Goal: Information Seeking & Learning: Learn about a topic

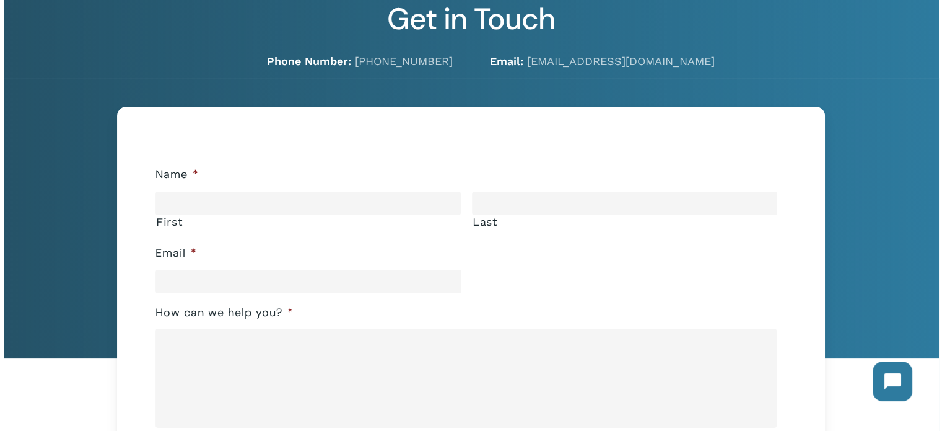
scroll to position [62, 0]
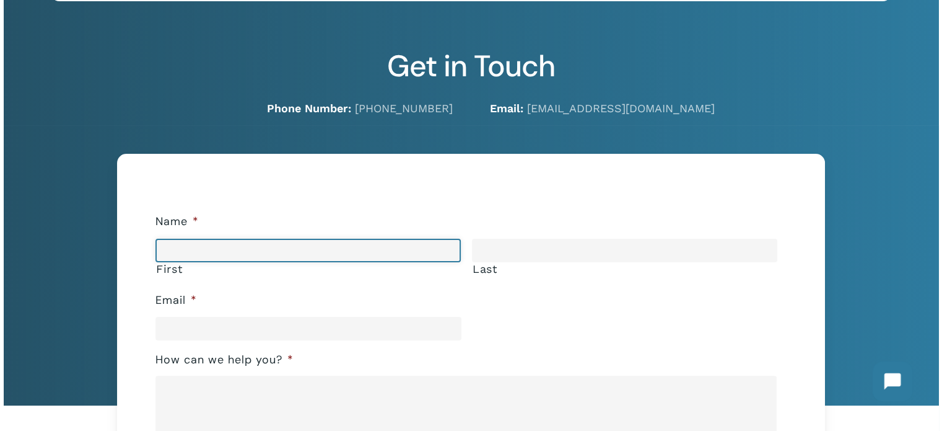
click at [227, 242] on input "First" at bounding box center [307, 251] width 305 height 24
type input "********"
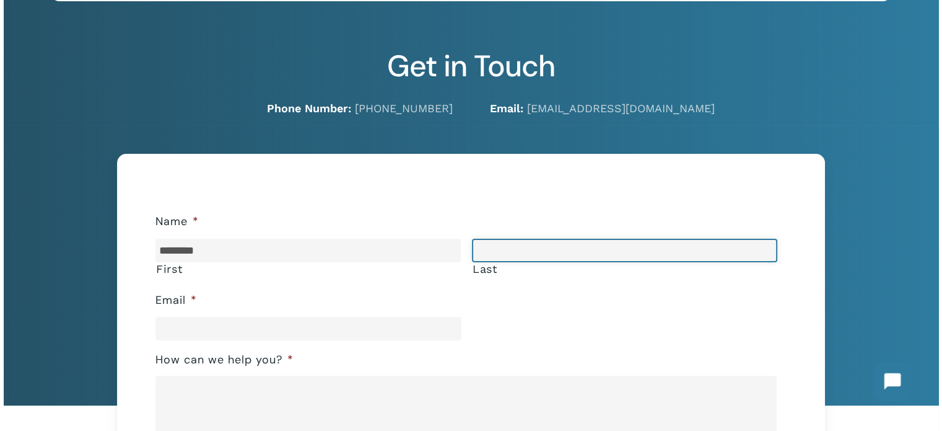
click at [556, 245] on input "Last" at bounding box center [624, 251] width 305 height 24
type input "*******"
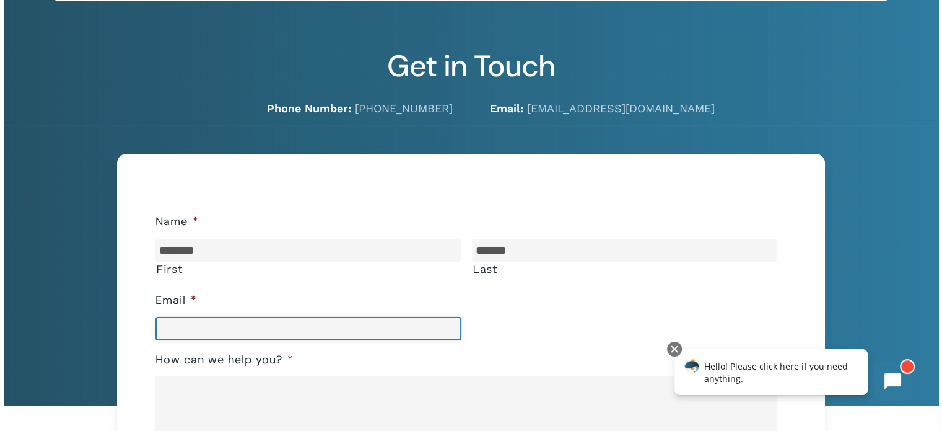
click at [210, 324] on input "Email *" at bounding box center [307, 329] width 305 height 24
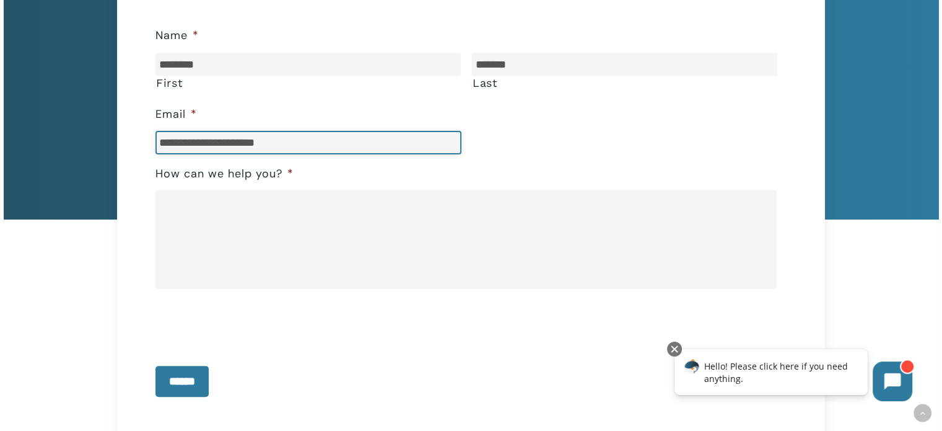
type input "**********"
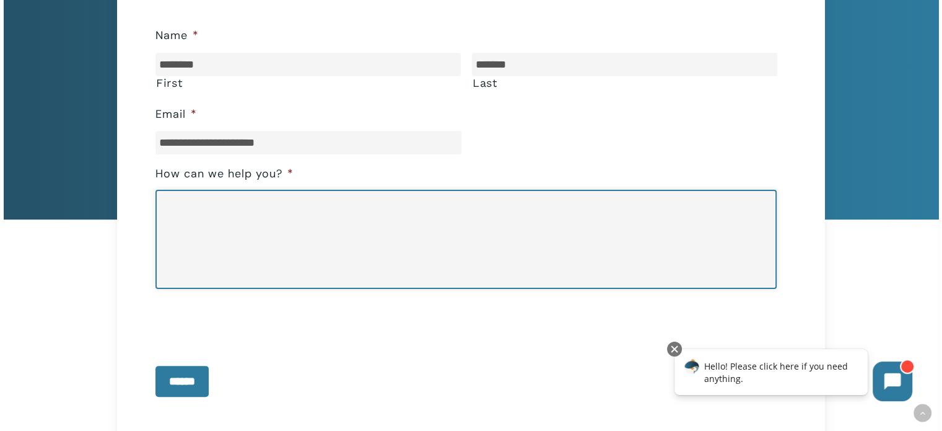
click at [342, 228] on textarea "How can we help you? *" at bounding box center [465, 239] width 621 height 99
type textarea "**********"
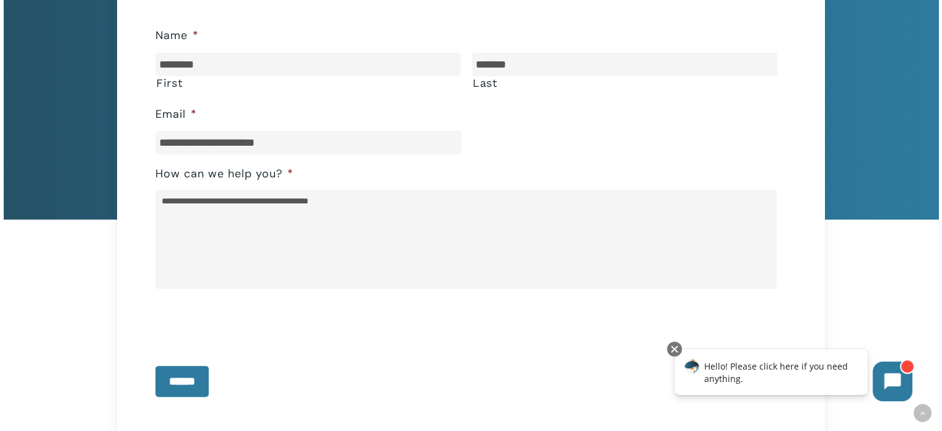
click at [390, 333] on div at bounding box center [465, 321] width 621 height 48
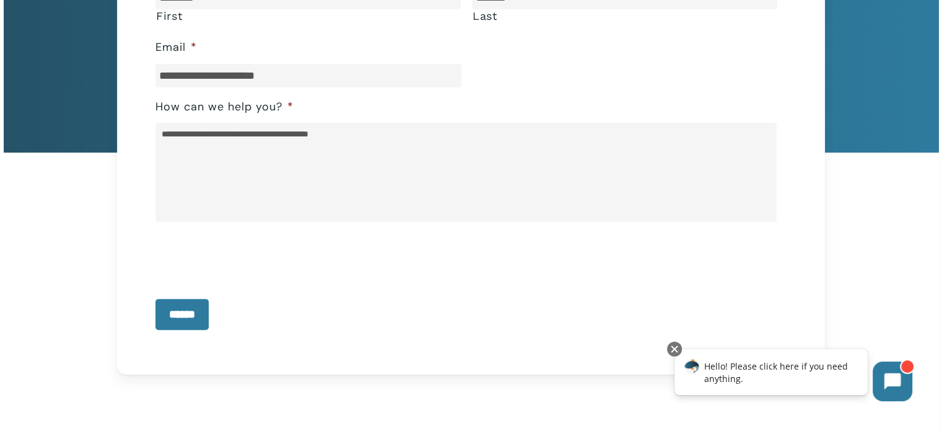
scroll to position [186, 0]
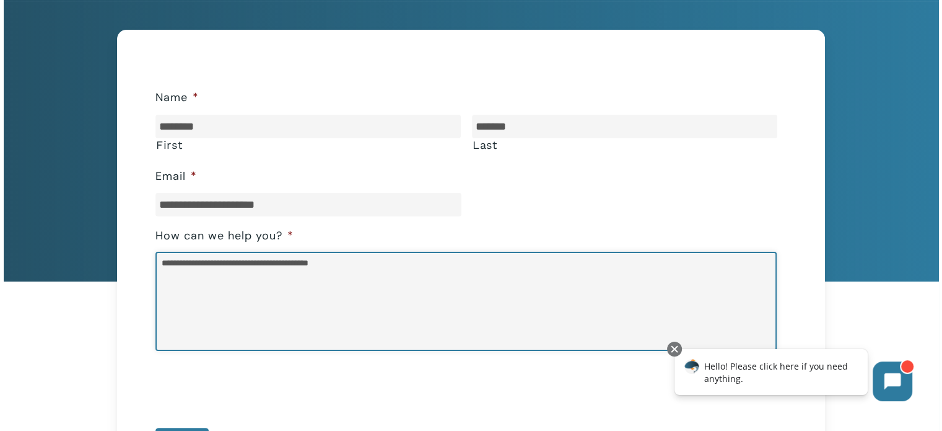
click at [466, 292] on textarea "**********" at bounding box center [465, 301] width 621 height 99
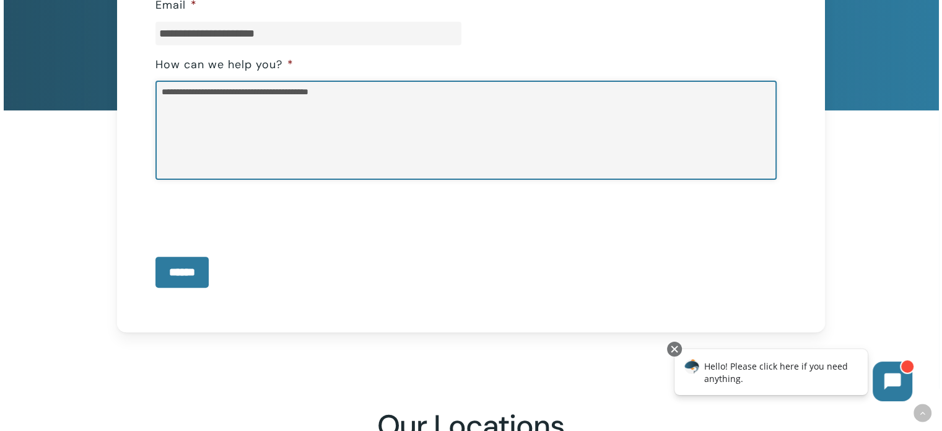
scroll to position [372, 0]
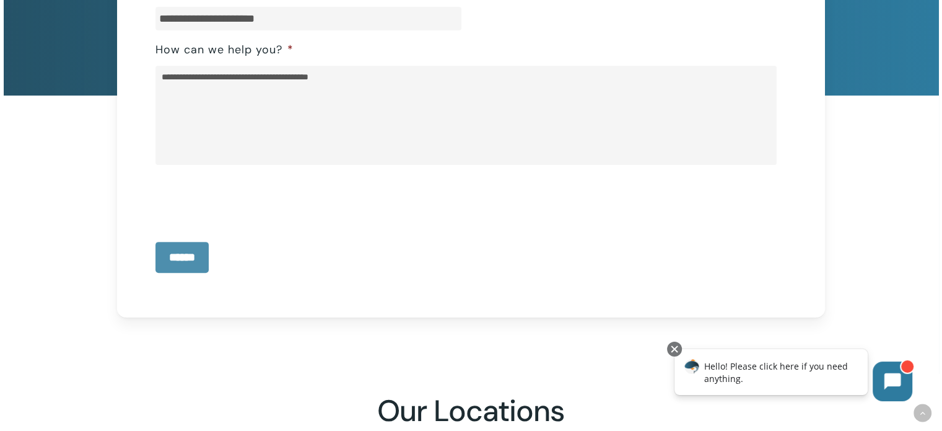
click at [186, 255] on input "******" at bounding box center [181, 257] width 53 height 31
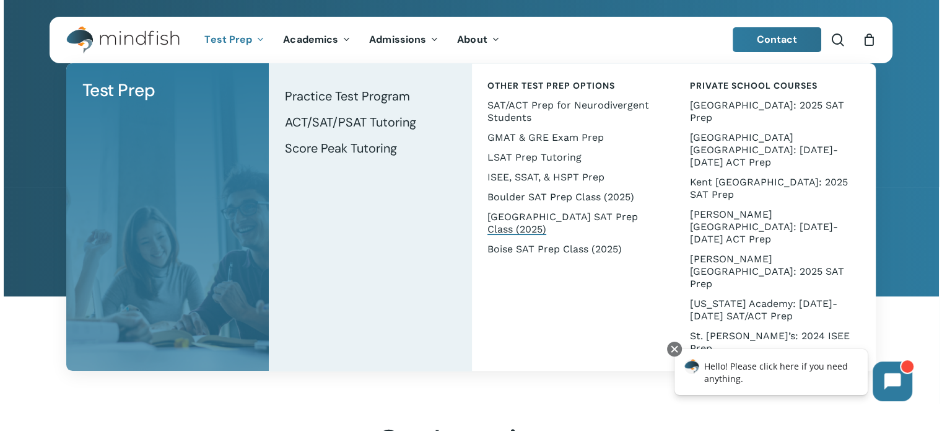
click at [543, 217] on span "[GEOGRAPHIC_DATA] SAT Prep Class (2025)" at bounding box center [563, 223] width 151 height 24
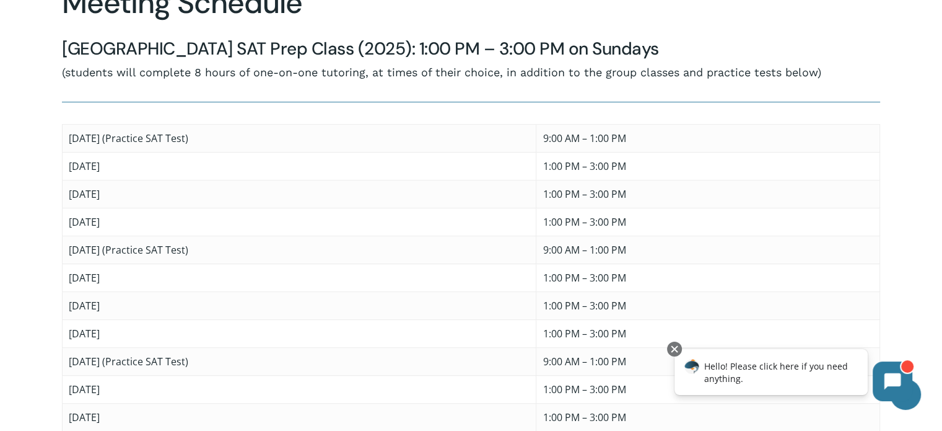
scroll to position [558, 0]
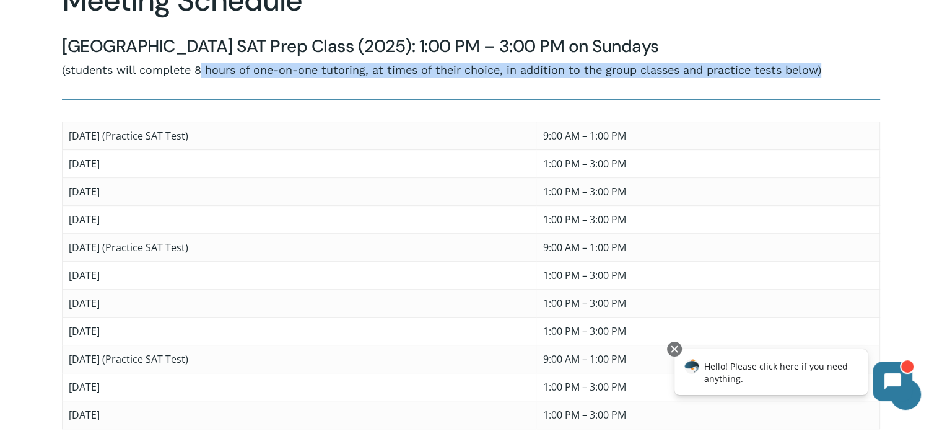
drag, startPoint x: 200, startPoint y: 69, endPoint x: 867, endPoint y: 71, distance: 666.6
click at [867, 71] on p "(students will complete 8 hours of one-on-one tutoring, at times of their choic…" at bounding box center [471, 70] width 818 height 15
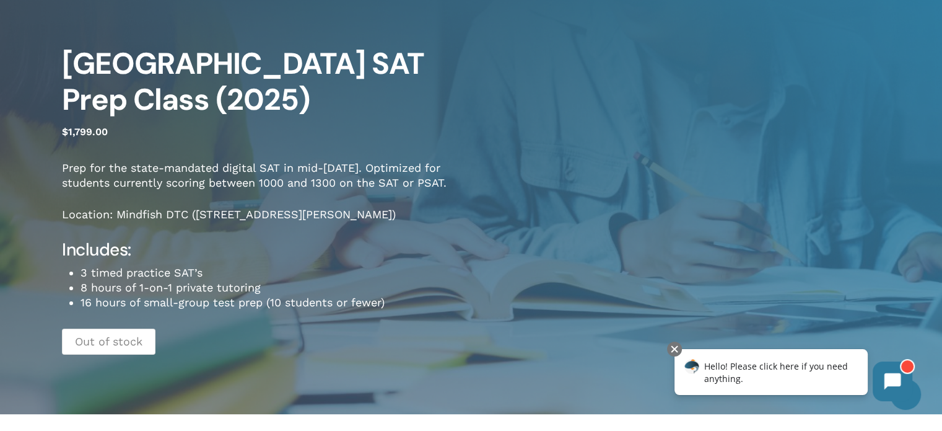
scroll to position [0, 0]
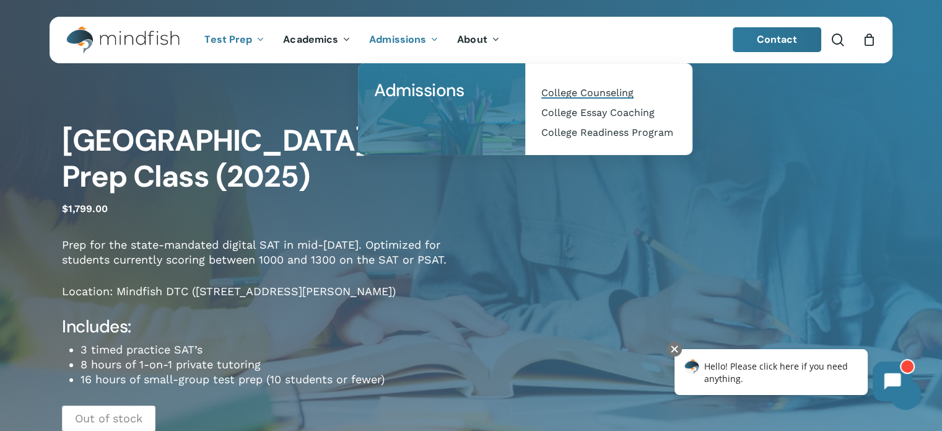
click at [577, 90] on span "College Counseling" at bounding box center [587, 93] width 92 height 12
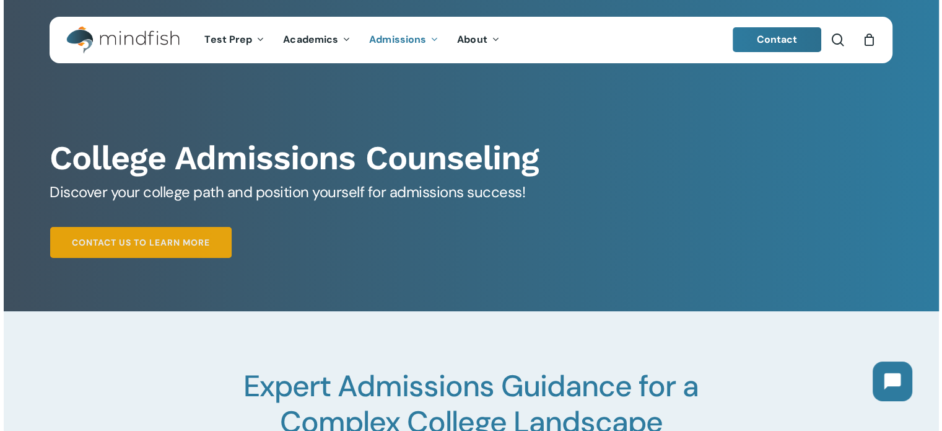
click at [170, 244] on span "Contact Us to Learn More" at bounding box center [141, 242] width 138 height 12
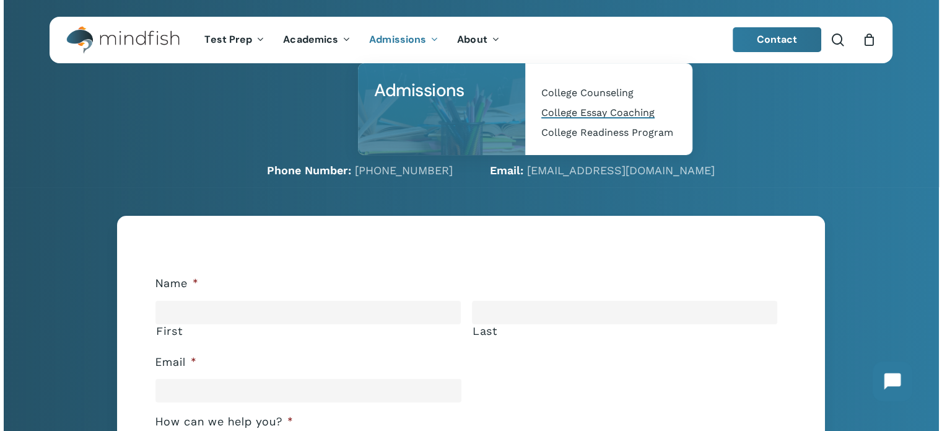
click at [610, 115] on span "College Essay Coaching" at bounding box center [597, 113] width 113 height 12
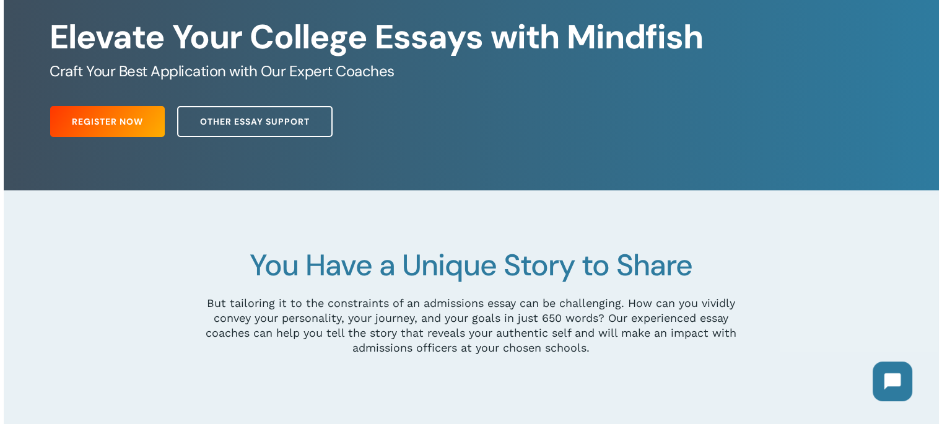
scroll to position [124, 0]
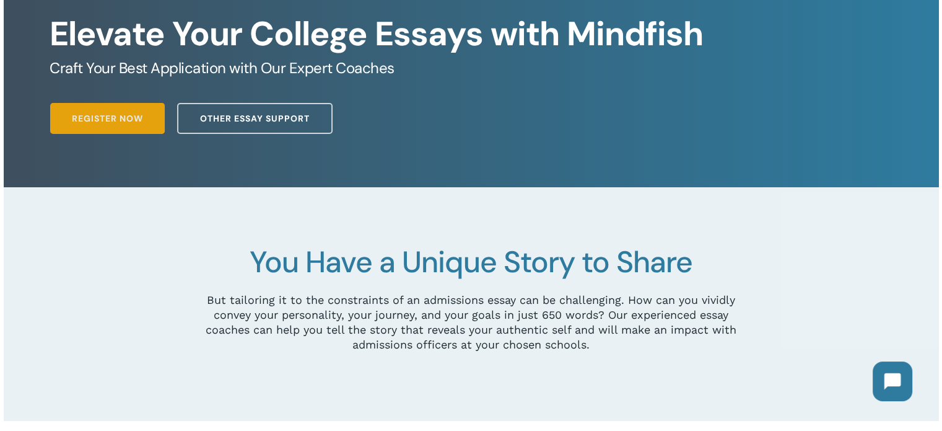
click at [132, 108] on link "Register Now" at bounding box center [107, 118] width 115 height 31
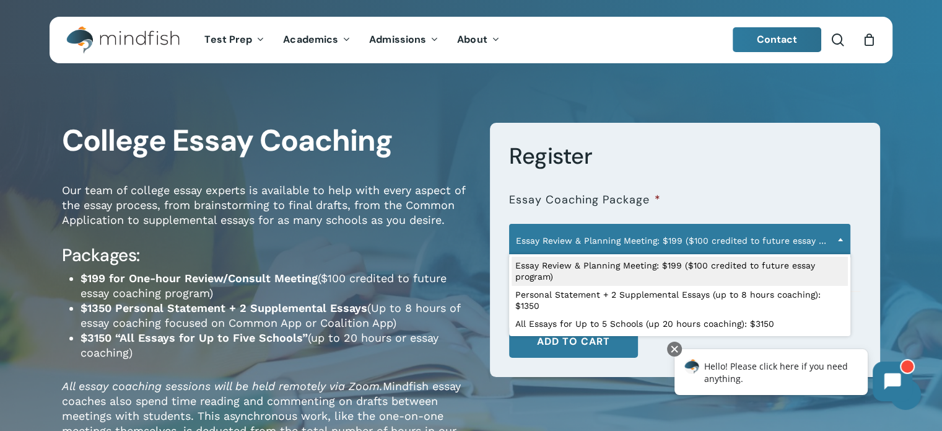
click at [646, 244] on span "Essay Review & Planning Meeting: $199 ($100 credited to future essay program)" at bounding box center [680, 240] width 340 height 26
click at [211, 191] on p "Our team of college essay experts is available to help with every aspect of the…" at bounding box center [266, 213] width 409 height 61
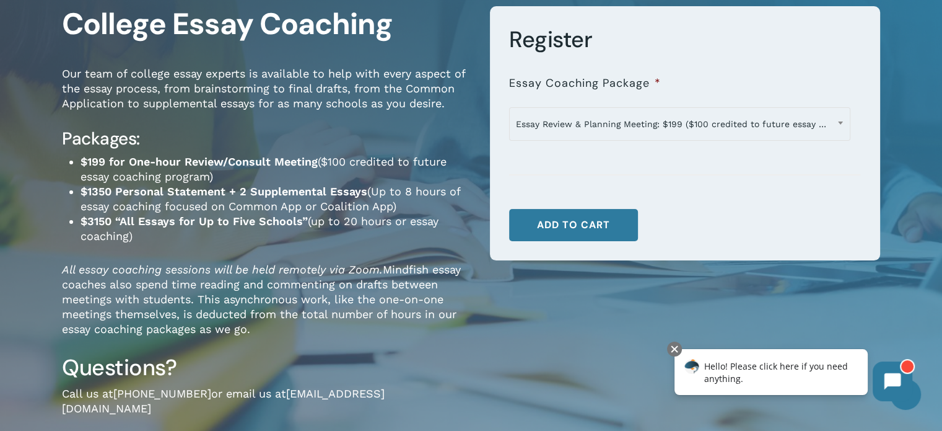
scroll to position [124, 0]
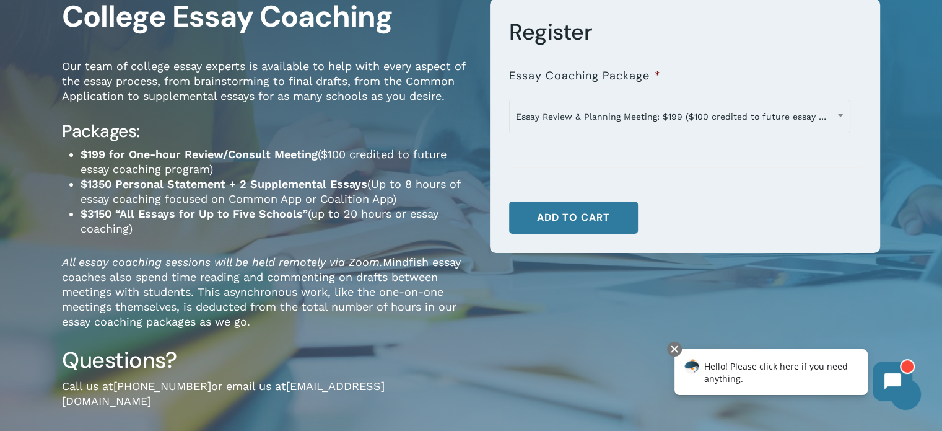
drag, startPoint x: 118, startPoint y: 185, endPoint x: 444, endPoint y: 200, distance: 325.6
click at [444, 200] on li "$1350 Personal Statement + 2 Supplemental Essays (Up to 8 hours of essay coachi…" at bounding box center [276, 192] width 391 height 30
click at [410, 196] on li "$1350 Personal Statement + 2 Supplemental Essays (Up to 8 hours of essay coachi…" at bounding box center [276, 192] width 391 height 30
drag, startPoint x: 380, startPoint y: 196, endPoint x: 64, endPoint y: 181, distance: 316.3
click at [64, 181] on div "Our team of college essay experts is available to help with every aspect of the…" at bounding box center [266, 202] width 409 height 287
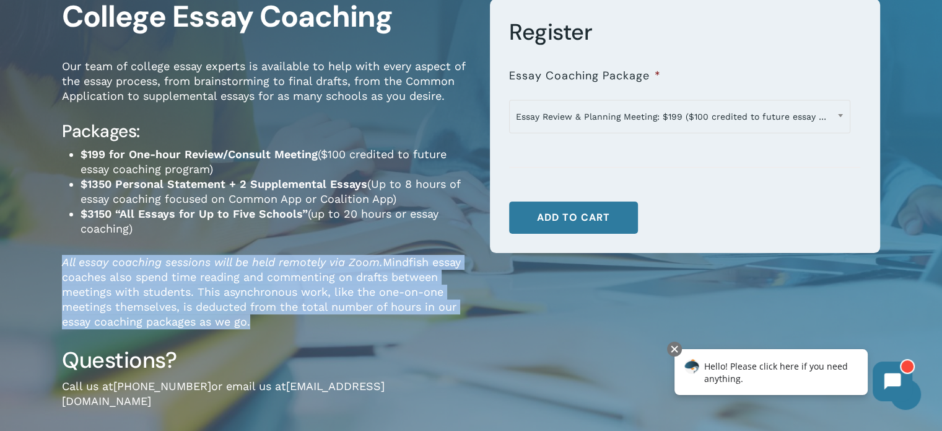
drag, startPoint x: 52, startPoint y: 263, endPoint x: 370, endPoint y: 326, distance: 324.6
click at [370, 326] on div "College Essay Coaching Our team of college essay experts is available to help w…" at bounding box center [471, 212] width 942 height 520
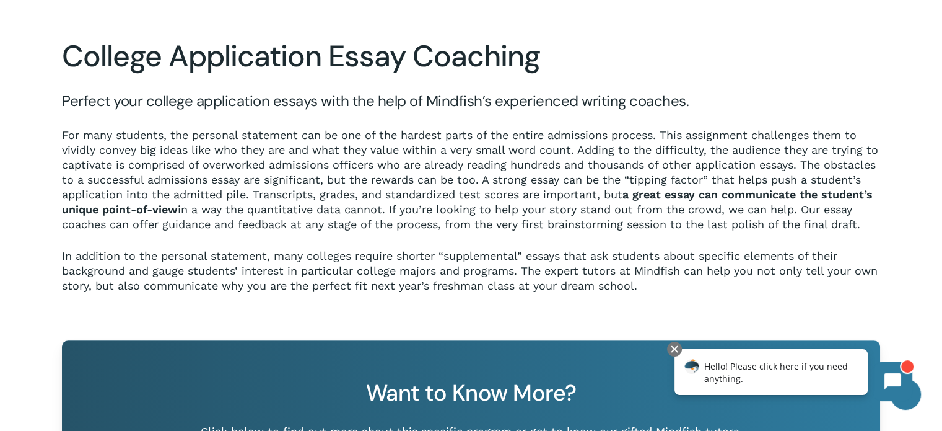
scroll to position [620, 0]
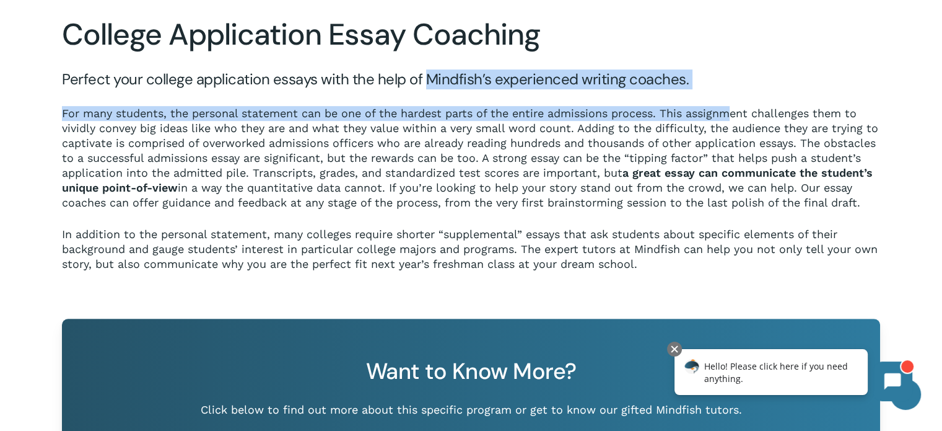
drag, startPoint x: 429, startPoint y: 62, endPoint x: 733, endPoint y: 94, distance: 306.5
click at [733, 94] on div "College Application Essay Coaching Perfect your college application essays with…" at bounding box center [471, 144] width 818 height 255
click at [179, 106] on p "For many students, the personal statement can be one of the hardest parts of th…" at bounding box center [471, 166] width 818 height 121
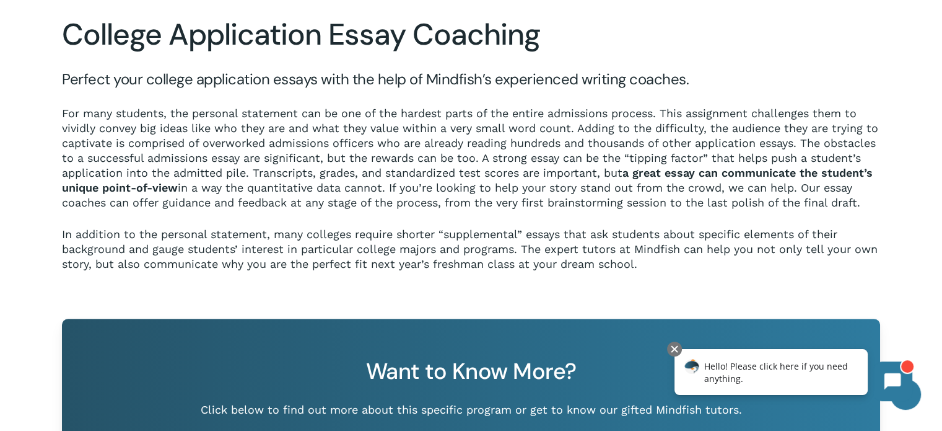
click at [268, 106] on p "For many students, the personal statement can be one of the hardest parts of th…" at bounding box center [471, 166] width 818 height 121
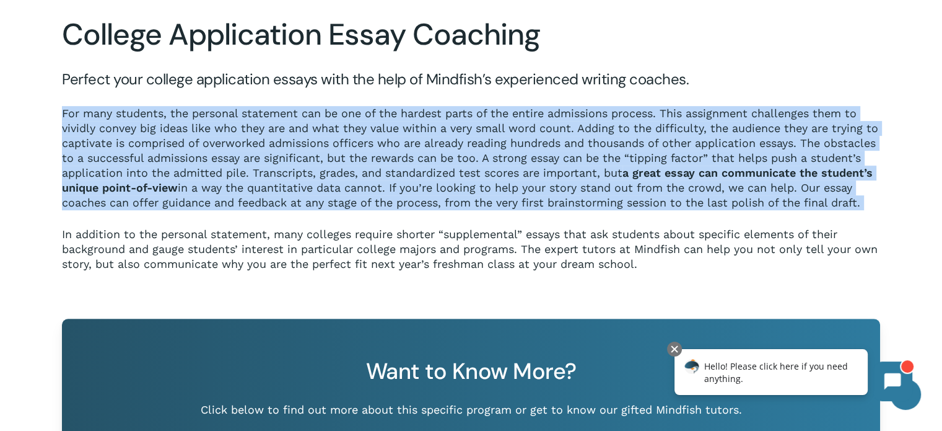
click at [268, 106] on p "For many students, the personal statement can be one of the hardest parts of th…" at bounding box center [471, 166] width 818 height 121
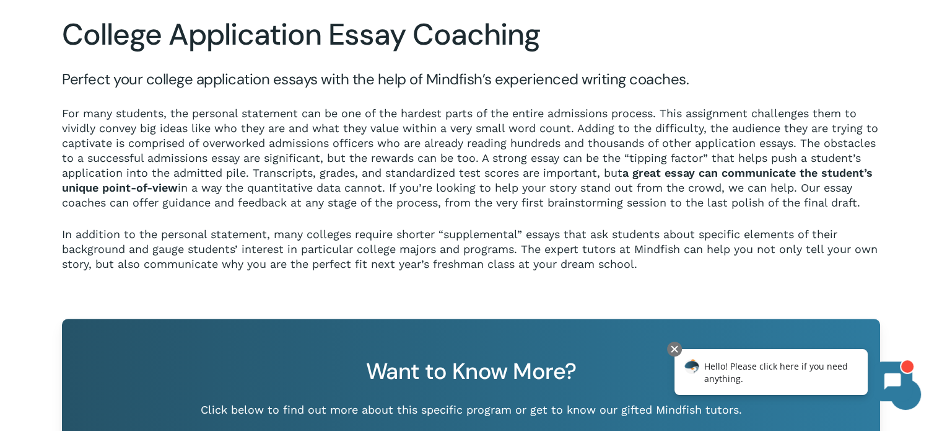
click at [266, 235] on p "In addition to the personal statement, many colleges require shorter “supplemen…" at bounding box center [471, 249] width 818 height 45
click at [315, 235] on p "In addition to the personal statement, many colleges require shorter “supplemen…" at bounding box center [471, 249] width 818 height 45
click at [399, 236] on p "In addition to the personal statement, many colleges require shorter “supplemen…" at bounding box center [471, 249] width 818 height 45
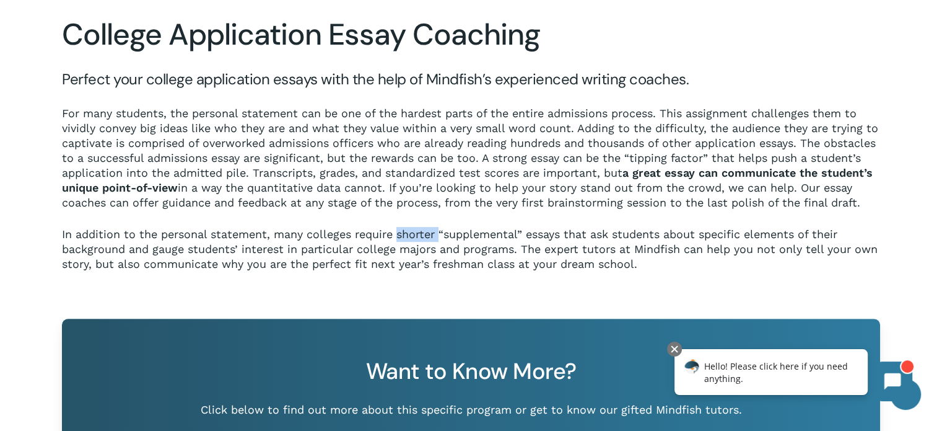
click at [399, 236] on p "In addition to the personal statement, many colleges require shorter “supplemen…" at bounding box center [471, 249] width 818 height 45
click at [486, 230] on p "In addition to the personal statement, many colleges require shorter “supplemen…" at bounding box center [471, 249] width 818 height 45
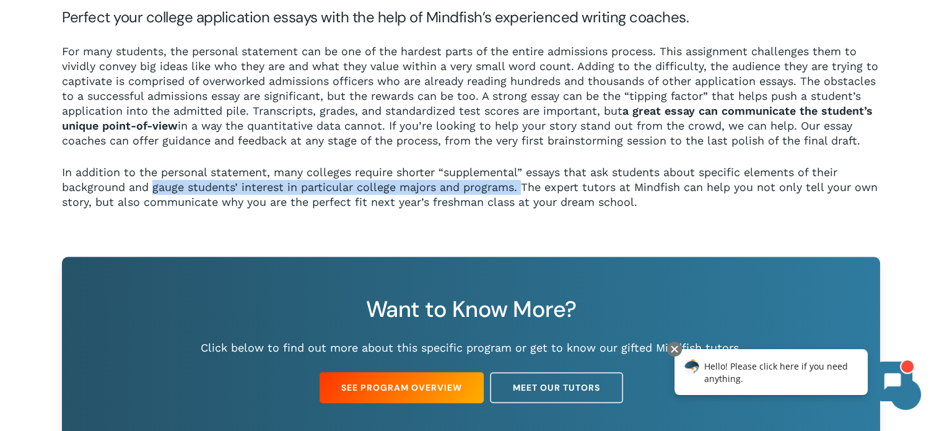
drag, startPoint x: 153, startPoint y: 187, endPoint x: 525, endPoint y: 194, distance: 372.4
click at [525, 194] on p "In addition to the personal statement, many colleges require shorter “supplemen…" at bounding box center [471, 187] width 818 height 45
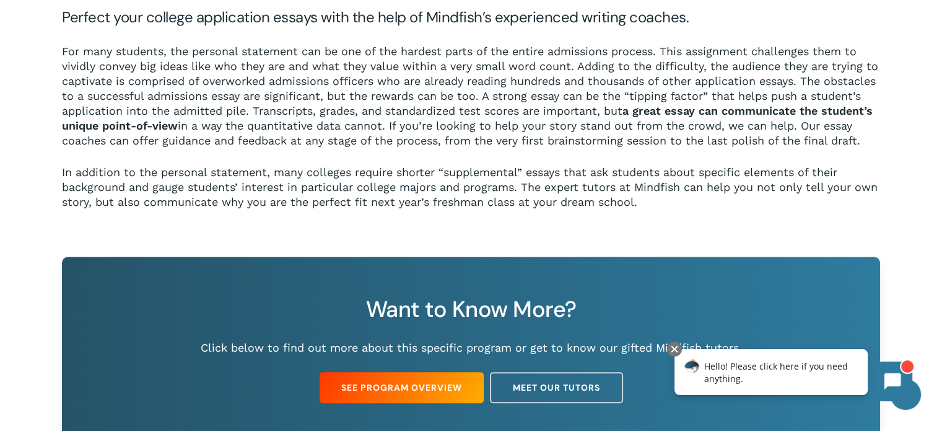
click at [610, 185] on p "In addition to the personal statement, many colleges require shorter “supplemen…" at bounding box center [471, 187] width 818 height 45
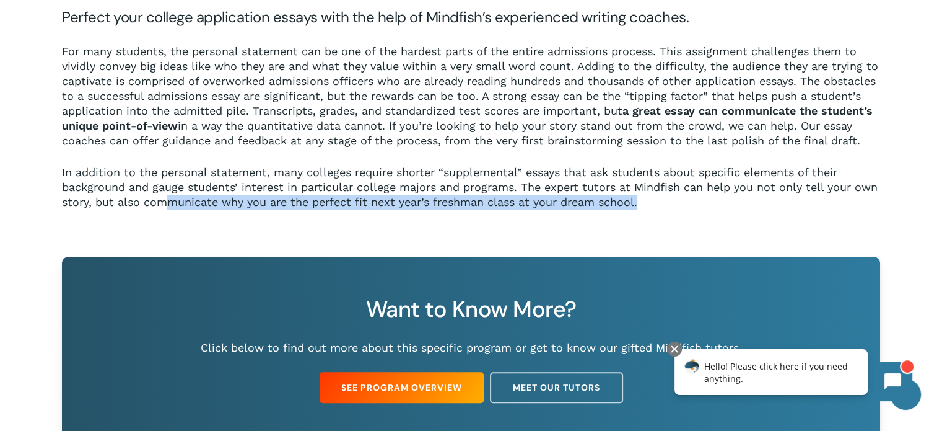
drag, startPoint x: 176, startPoint y: 205, endPoint x: 639, endPoint y: 206, distance: 463.4
click at [639, 206] on p "In addition to the personal statement, many colleges require shorter “supplemen…" at bounding box center [471, 187] width 818 height 45
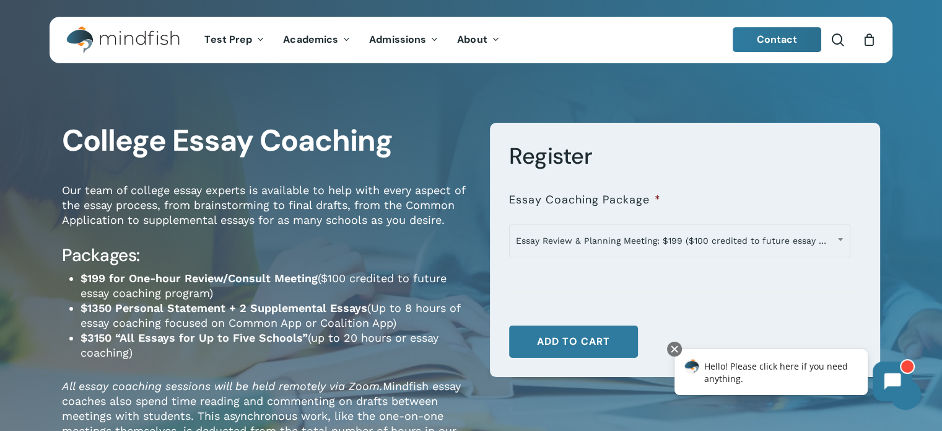
scroll to position [0, 0]
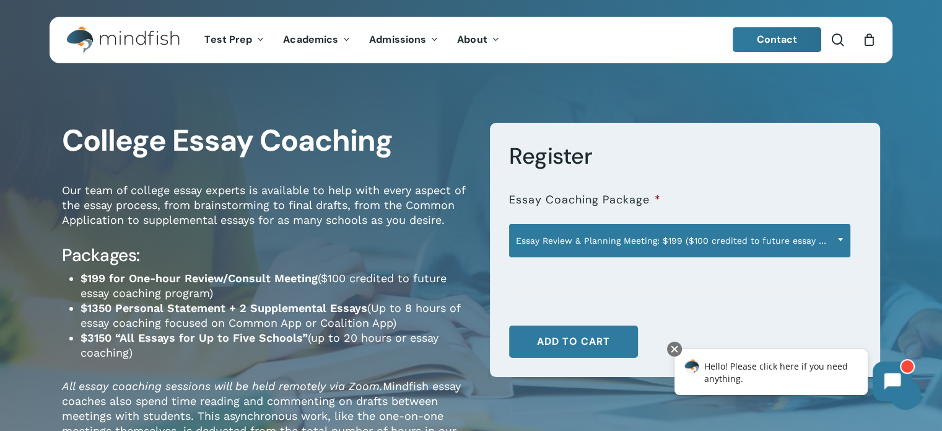
click at [631, 242] on span "Essay Review & Planning Meeting: $199 ($100 credited to future essay program)" at bounding box center [680, 240] width 340 height 26
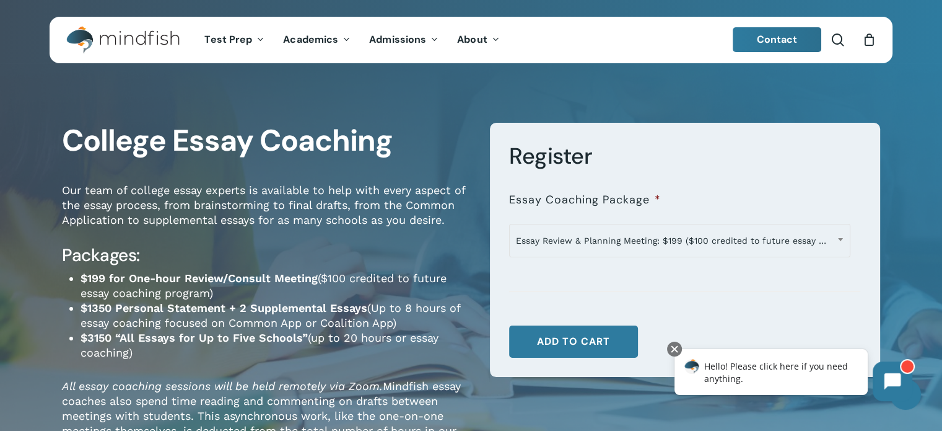
click at [406, 101] on div "College Essay Coaching Our team of college essay experts is available to help w…" at bounding box center [471, 336] width 942 height 520
